Goal: Find specific page/section: Find specific page/section

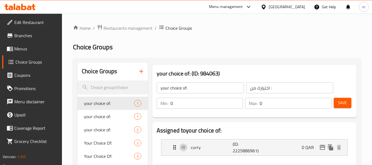
click at [269, 5] on div at bounding box center [265, 7] width 8 height 6
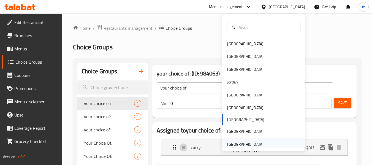
click at [248, 141] on div "[GEOGRAPHIC_DATA]" at bounding box center [245, 144] width 36 height 6
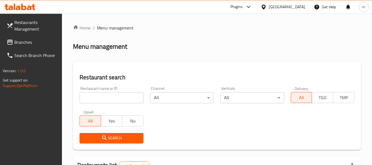
click at [22, 40] on span "Branches" at bounding box center [35, 42] width 43 height 7
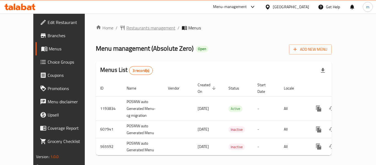
click at [126, 29] on span "Restaurants management" at bounding box center [150, 27] width 49 height 7
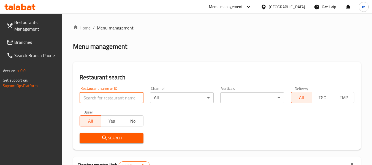
click at [97, 95] on input "search" at bounding box center [112, 97] width 64 height 11
paste input "28809"
type input "28809"
click button "Search" at bounding box center [112, 138] width 64 height 10
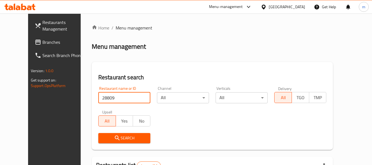
scroll to position [76, 0]
